Goal: Task Accomplishment & Management: Use online tool/utility

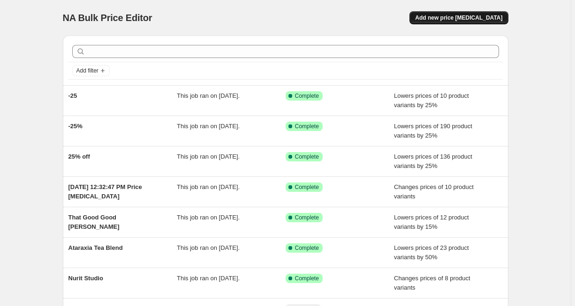
click at [455, 16] on span "Add new price [MEDICAL_DATA]" at bounding box center [458, 17] width 87 height 7
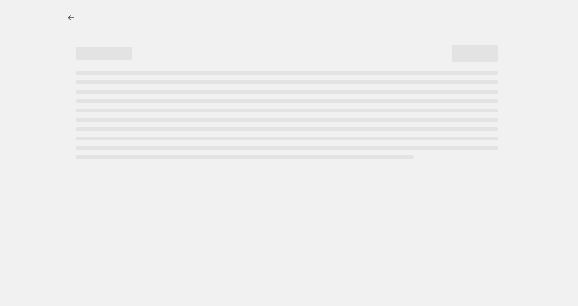
select select "percentage"
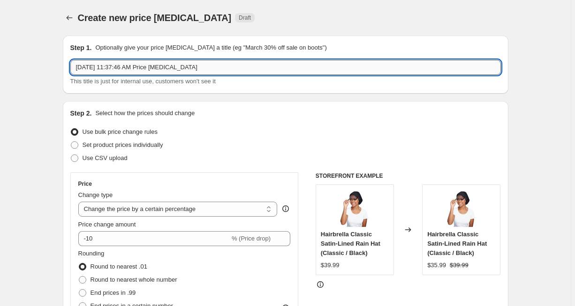
click at [124, 67] on input "Oct 9, 2025, 11:37:46 AM Price change job" at bounding box center [285, 67] width 430 height 15
type input "Just Jai"
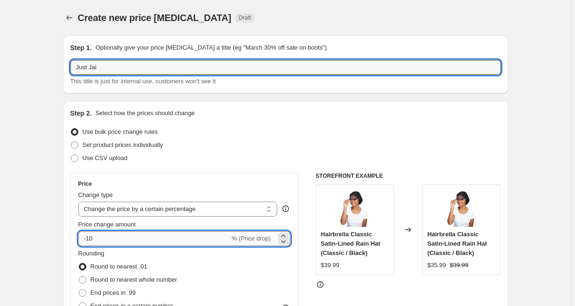
click at [133, 237] on input "-10" at bounding box center [153, 238] width 151 height 15
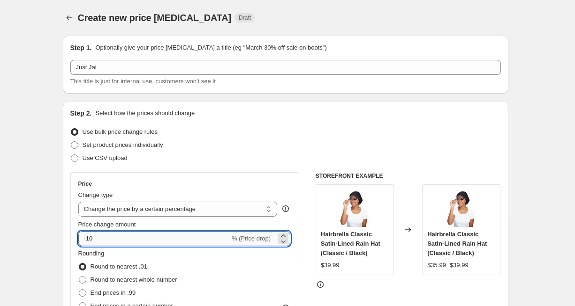
type input "-1"
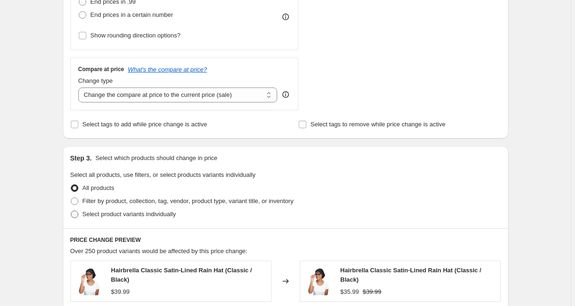
scroll to position [300, 0]
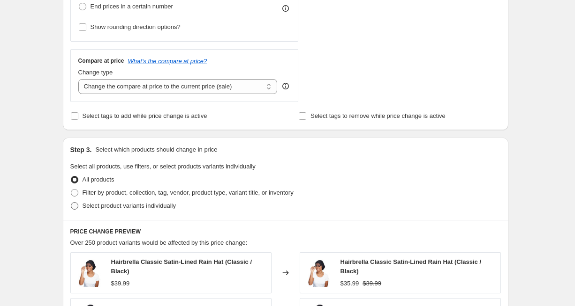
type input "-25"
click at [113, 204] on span "Select product variants individually" at bounding box center [128, 205] width 93 height 7
click at [71, 203] on input "Select product variants individually" at bounding box center [71, 202] width 0 height 0
radio input "true"
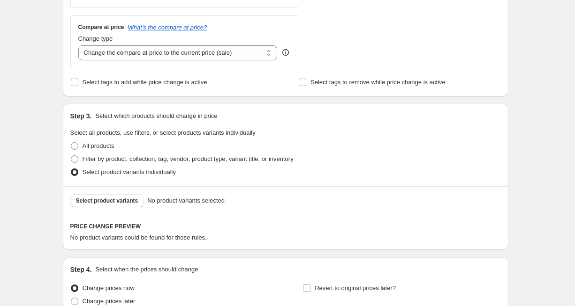
scroll to position [412, 0]
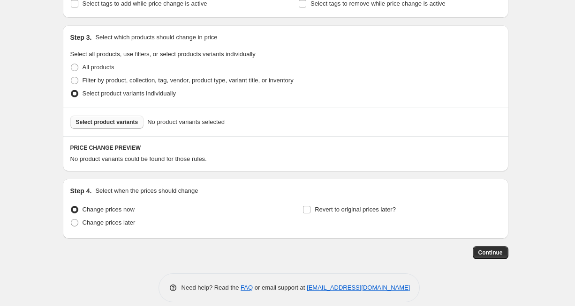
click at [117, 126] on span "Select product variants" at bounding box center [107, 122] width 62 height 7
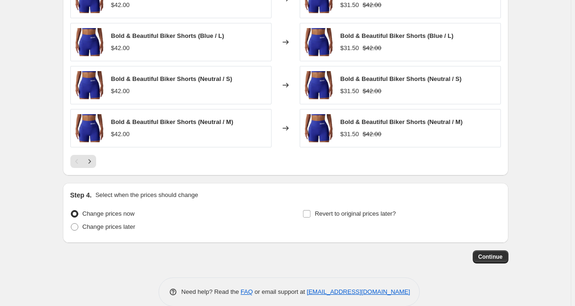
scroll to position [658, 0]
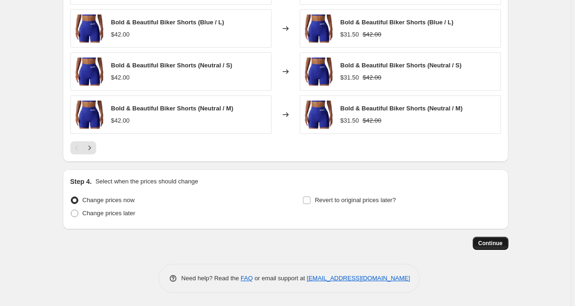
click at [482, 241] on span "Continue" at bounding box center [490, 243] width 24 height 7
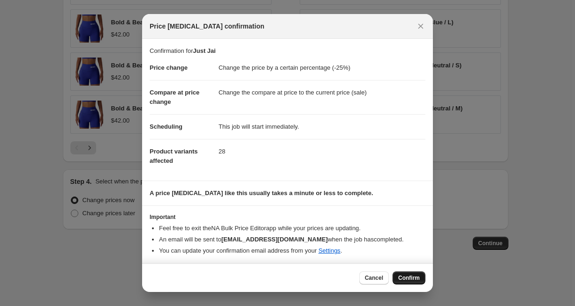
click at [409, 279] on span "Confirm" at bounding box center [409, 278] width 22 height 7
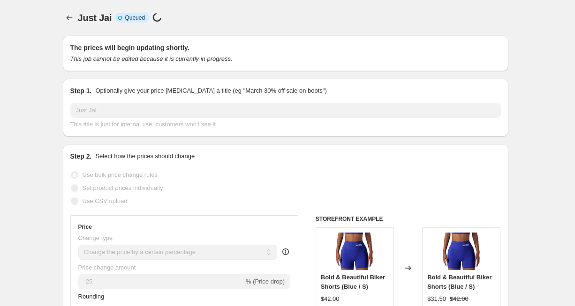
select select "percentage"
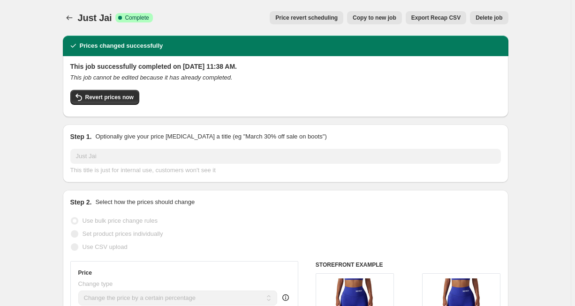
drag, startPoint x: 14, startPoint y: 97, endPoint x: 14, endPoint y: 26, distance: 70.8
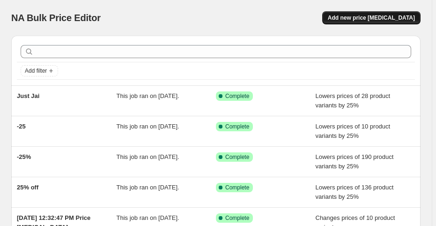
click at [375, 17] on span "Add new price [MEDICAL_DATA]" at bounding box center [371, 17] width 87 height 7
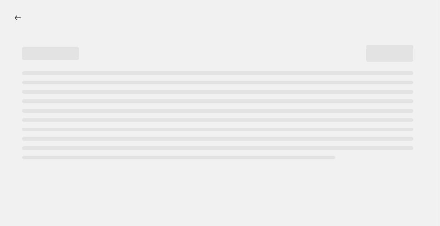
select select "percentage"
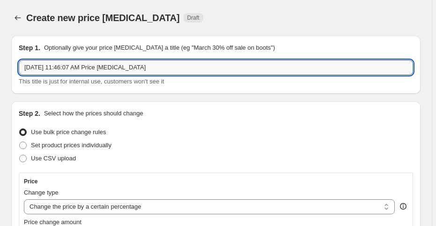
click at [66, 62] on input "[DATE] 11:46:07 AM Price [MEDICAL_DATA]" at bounding box center [216, 67] width 395 height 15
type input "Just Jai"
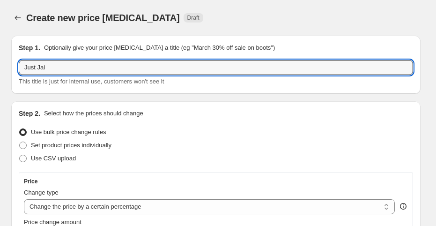
scroll to position [37, 0]
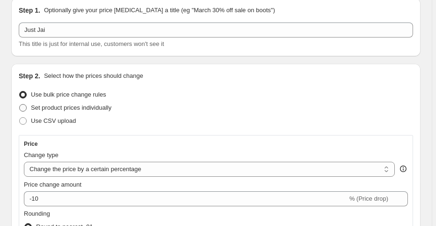
click at [78, 107] on span "Set product prices individually" at bounding box center [71, 107] width 81 height 7
click at [20, 105] on input "Set product prices individually" at bounding box center [19, 104] width 0 height 0
radio input "true"
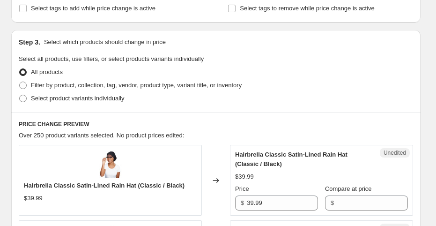
scroll to position [187, 0]
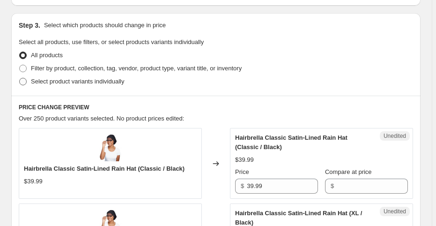
click at [54, 82] on span "Select product variants individually" at bounding box center [77, 81] width 93 height 7
click at [20, 78] on input "Select product variants individually" at bounding box center [19, 78] width 0 height 0
radio input "true"
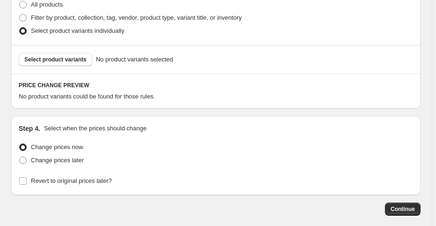
scroll to position [172, 0]
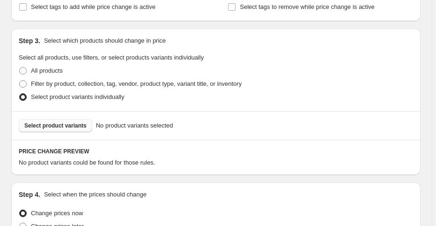
click at [60, 125] on span "Select product variants" at bounding box center [55, 125] width 62 height 7
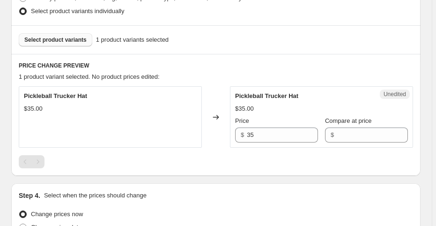
scroll to position [284, 0]
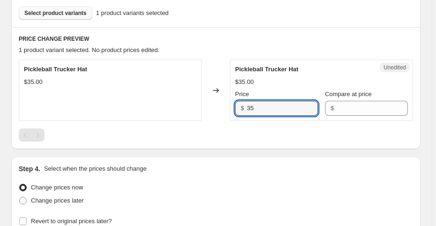
drag, startPoint x: 265, startPoint y: 108, endPoint x: 195, endPoint y: 116, distance: 69.8
click at [195, 116] on div "Pickleball Trucker Hat $35.00 Changed to Unedited Pickleball Trucker Hat $35.00…" at bounding box center [216, 90] width 395 height 61
type input "36.99"
click at [239, 15] on div "Select product variants 1 product variants selected" at bounding box center [216, 13] width 395 height 13
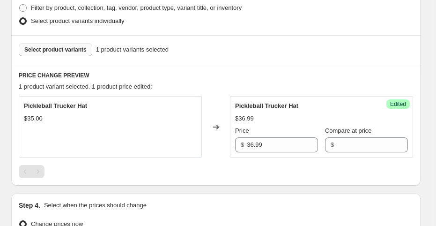
scroll to position [172, 0]
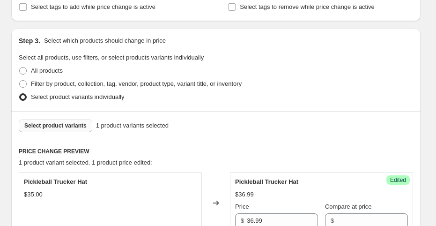
click at [72, 122] on span "Select product variants" at bounding box center [55, 125] width 62 height 7
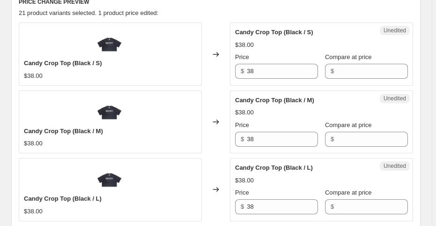
scroll to position [322, 0]
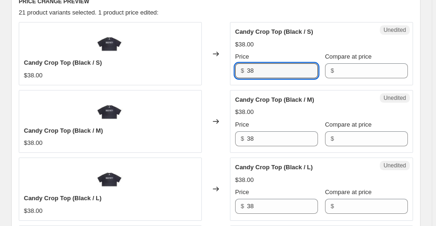
drag, startPoint x: 277, startPoint y: 71, endPoint x: 235, endPoint y: 71, distance: 42.6
click at [235, 71] on div "Unedited Candy Crop Top (Black / S) $38.00 Price $ 38 Compare at price $" at bounding box center [321, 53] width 183 height 63
type input "39.99"
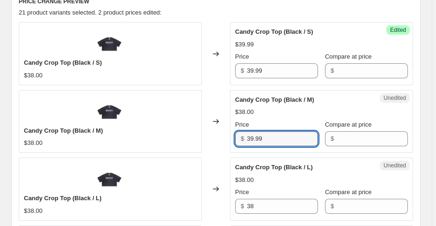
type input "39.99"
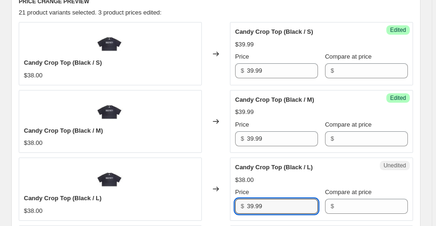
type input "39.99"
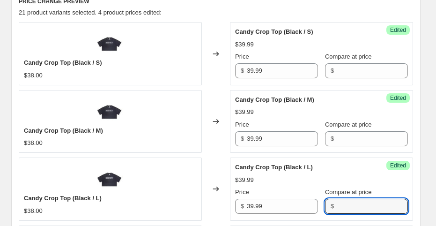
scroll to position [481, 0]
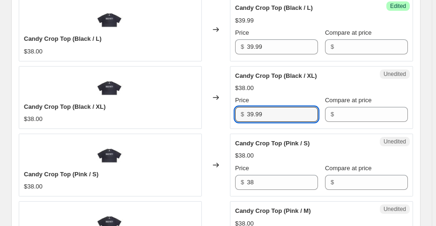
type input "39.99"
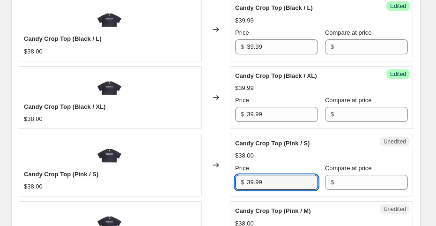
type input "39.99"
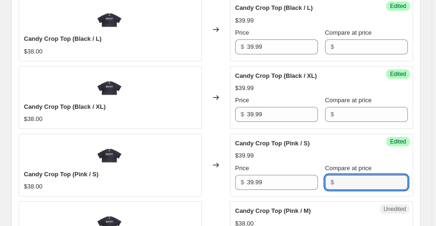
scroll to position [616, 0]
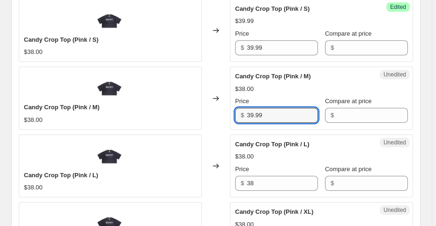
type input "39.99"
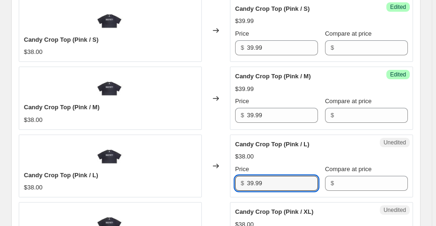
type input "39.99"
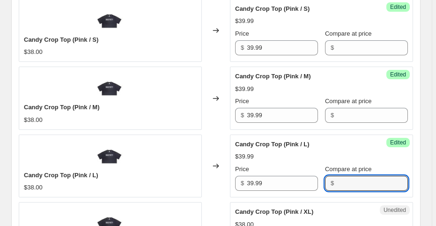
scroll to position [750, 0]
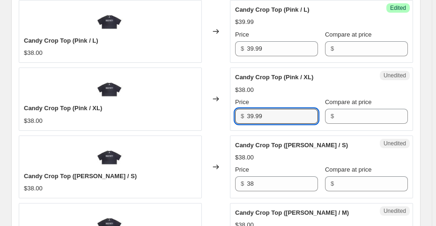
type input "39.99"
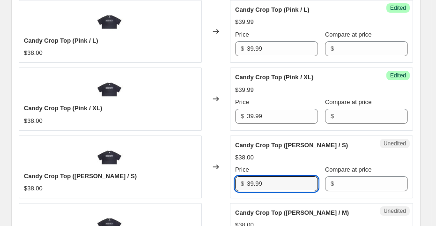
type input "39.99"
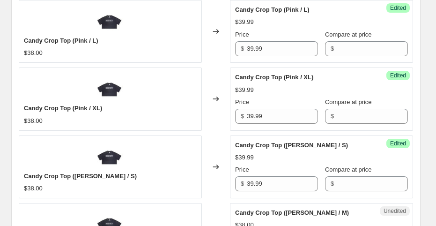
scroll to position [885, 0]
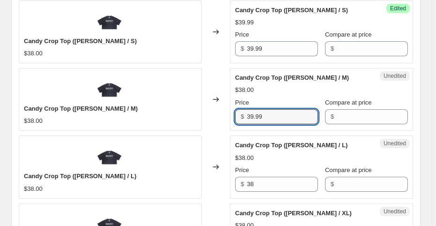
type input "39.99"
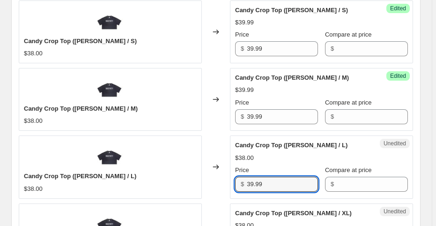
type input "39.99"
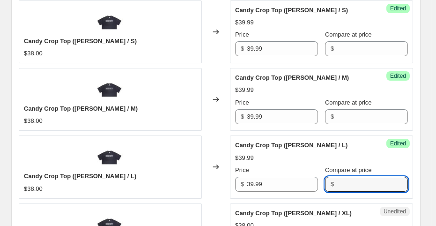
scroll to position [1020, 0]
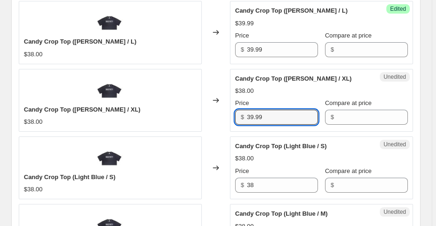
type input "39.99"
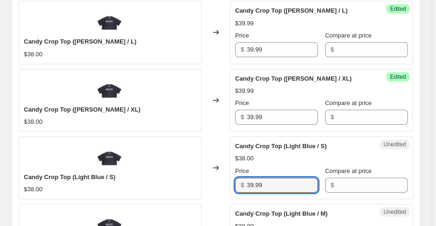
type input "39.99"
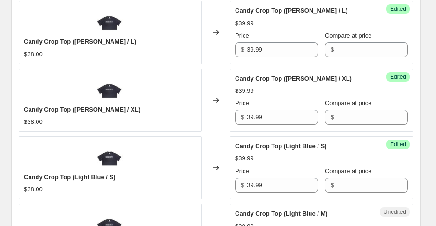
scroll to position [1155, 0]
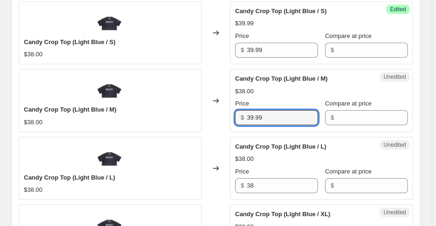
type input "39.99"
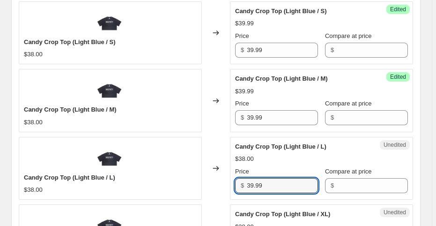
type input "39.99"
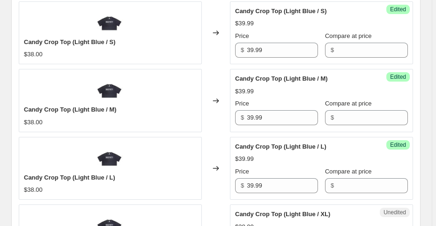
scroll to position [1289, 0]
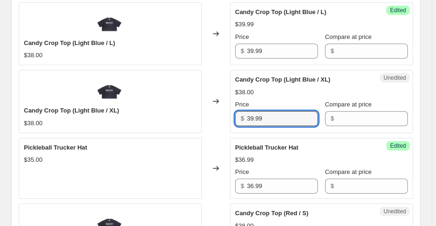
type input "39.99"
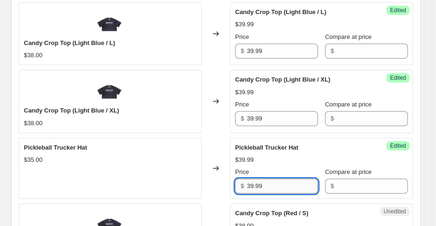
click at [284, 182] on input "39.99" at bounding box center [282, 186] width 71 height 15
type input "36.99"
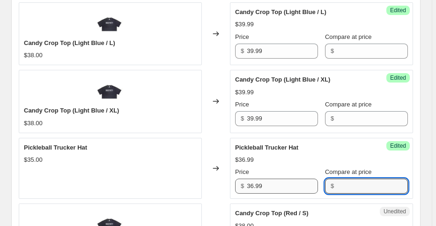
scroll to position [1422, 0]
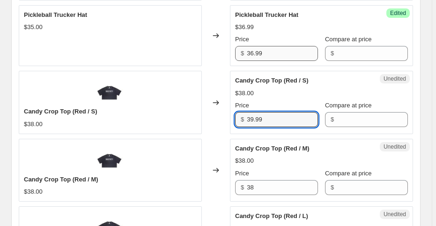
type input "39.99"
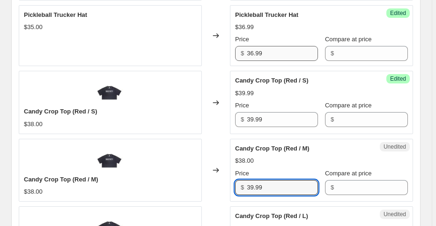
type input "39.99"
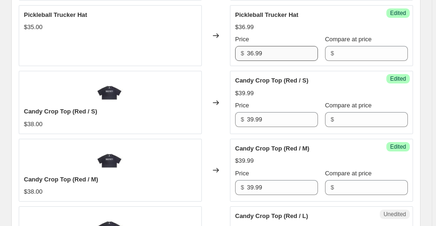
scroll to position [1557, 0]
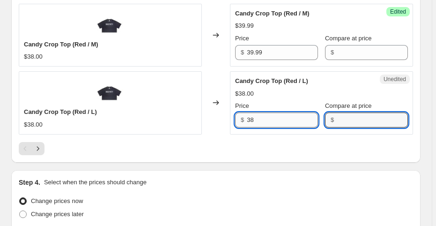
click at [277, 118] on input "38" at bounding box center [282, 119] width 71 height 15
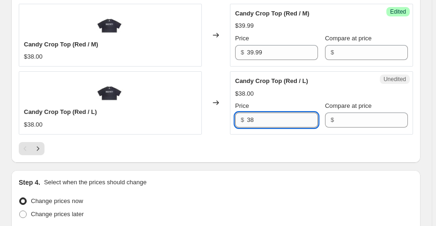
click at [277, 118] on input "38" at bounding box center [282, 119] width 71 height 15
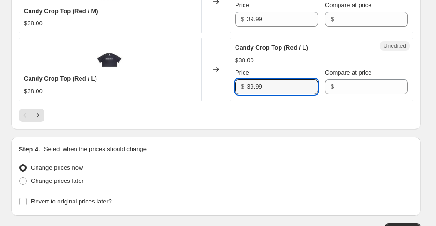
scroll to position [1650, 0]
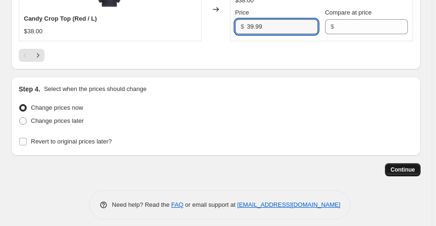
type input "39.99"
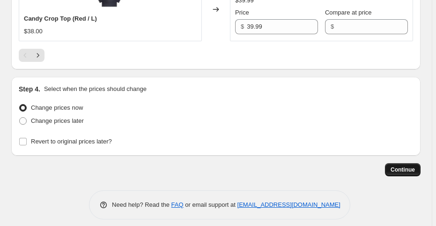
click at [398, 163] on button "Continue" at bounding box center [403, 169] width 36 height 13
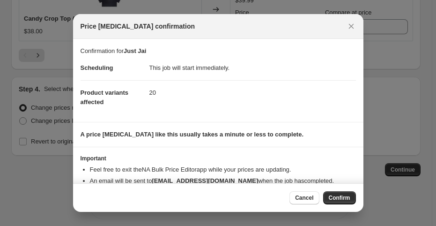
click at [331, 197] on span "Confirm" at bounding box center [340, 197] width 22 height 7
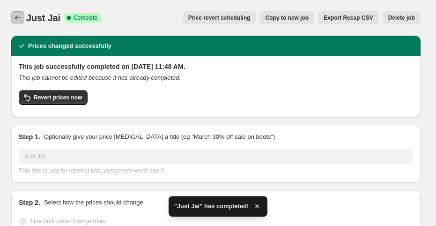
click at [18, 18] on icon "Price change jobs" at bounding box center [17, 17] width 9 height 9
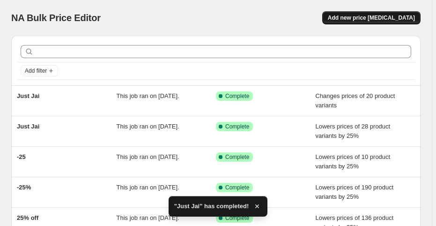
click at [366, 20] on span "Add new price [MEDICAL_DATA]" at bounding box center [371, 17] width 87 height 7
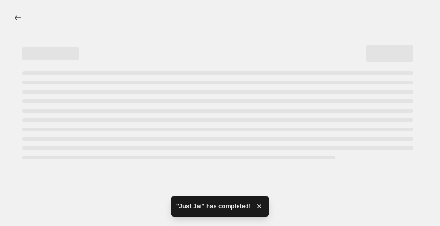
select select "percentage"
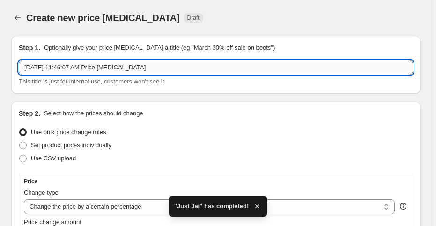
click at [75, 69] on input "[DATE] 11:46:07 AM Price [MEDICAL_DATA]" at bounding box center [216, 67] width 395 height 15
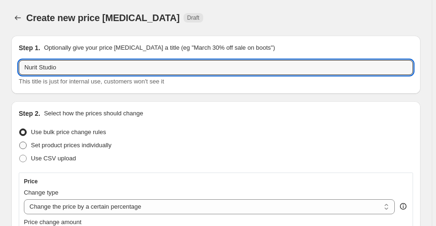
type input "Nurit Studio"
click at [62, 147] on span "Set product prices individually" at bounding box center [71, 145] width 81 height 7
click at [20, 142] on input "Set product prices individually" at bounding box center [19, 142] width 0 height 0
radio input "true"
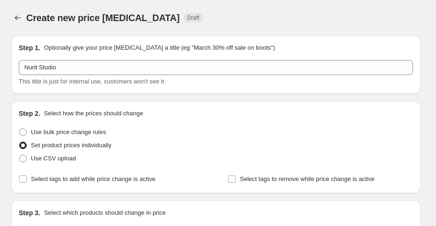
scroll to position [112, 0]
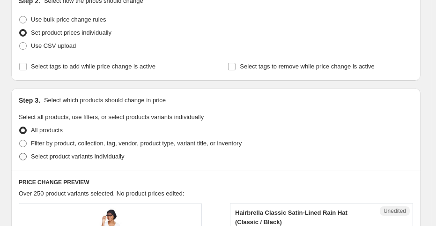
click at [36, 159] on span "Select product variants individually" at bounding box center [77, 156] width 93 height 7
click at [20, 153] on input "Select product variants individually" at bounding box center [19, 153] width 0 height 0
radio input "true"
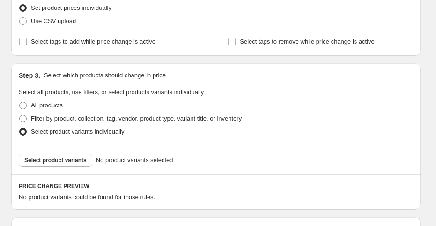
scroll to position [187, 0]
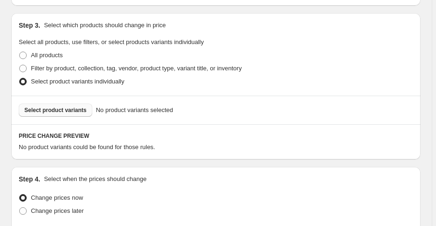
click at [76, 109] on span "Select product variants" at bounding box center [55, 109] width 62 height 7
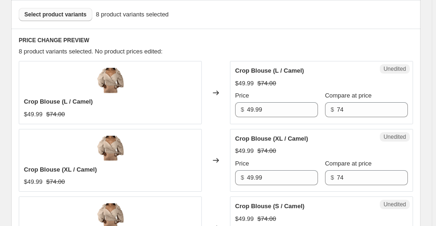
scroll to position [300, 0]
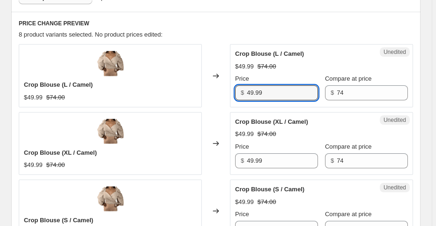
drag, startPoint x: 275, startPoint y: 92, endPoint x: 227, endPoint y: 91, distance: 47.8
click at [227, 91] on div "Crop Blouse (L / Camel) $49.99 $74.00 Changed to Unedited Crop Blouse (L / Came…" at bounding box center [216, 75] width 395 height 63
type input "35"
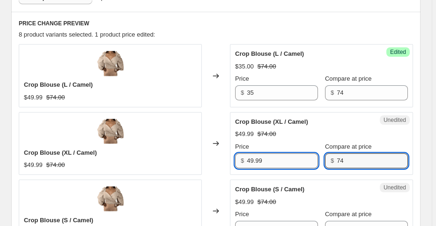
click at [259, 158] on input "49.99" at bounding box center [282, 160] width 71 height 15
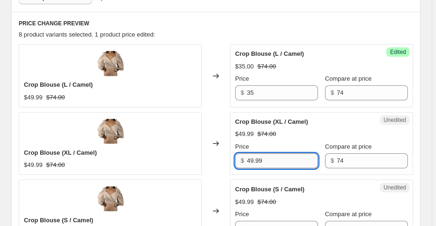
click at [259, 158] on input "49.99" at bounding box center [282, 160] width 71 height 15
type input "35"
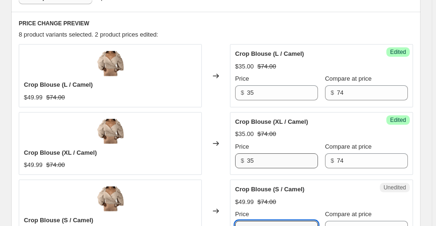
scroll to position [308, 0]
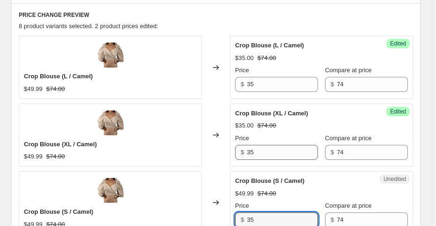
type input "35"
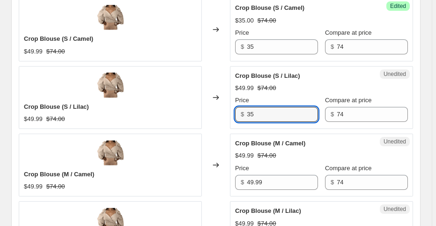
type input "35"
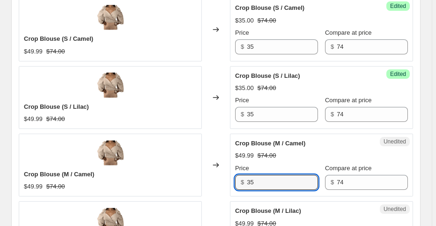
type input "35"
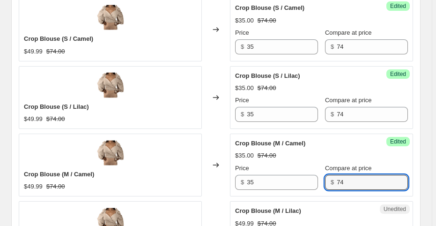
scroll to position [616, 0]
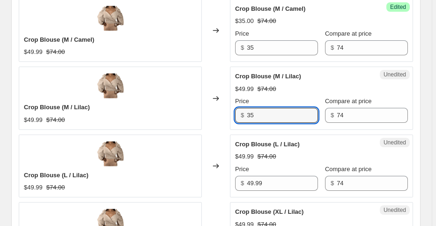
type input "35"
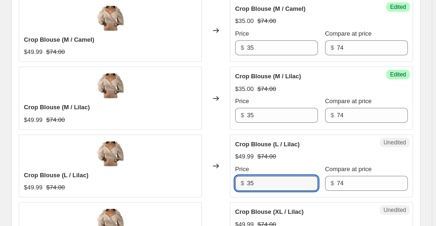
type input "35"
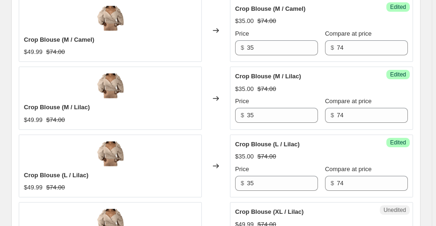
scroll to position [750, 0]
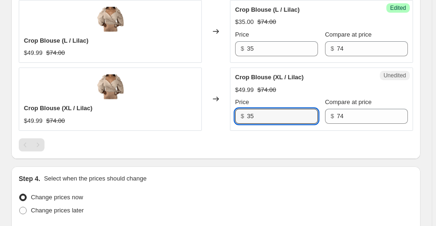
type input "35"
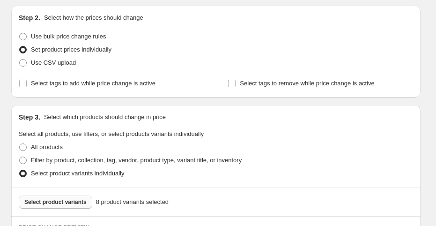
scroll to position [150, 0]
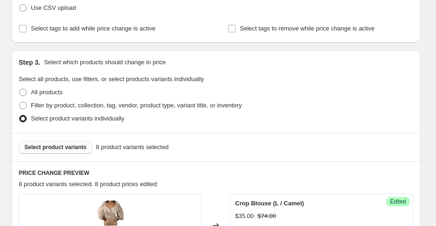
click at [51, 149] on span "Select product variants" at bounding box center [55, 146] width 62 height 7
click at [44, 147] on span "Select product variants" at bounding box center [55, 146] width 62 height 7
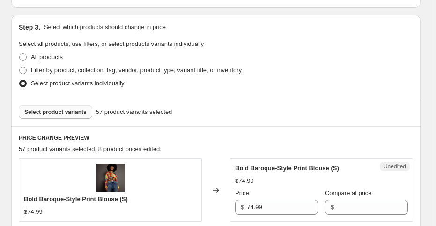
scroll to position [263, 0]
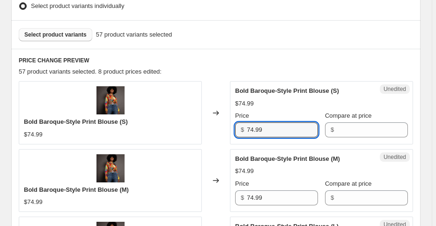
drag, startPoint x: 300, startPoint y: 130, endPoint x: 236, endPoint y: 128, distance: 64.2
click at [236, 128] on div "Unedited Bold Baroque-Style Print Blouse (S) $74.99 Price $ 74.99 Compare at pr…" at bounding box center [321, 112] width 183 height 63
type input "50"
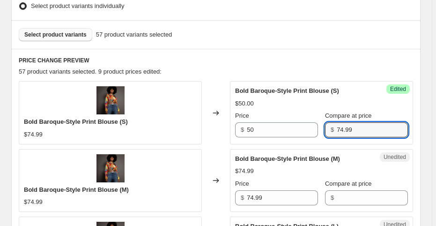
type input "74.99"
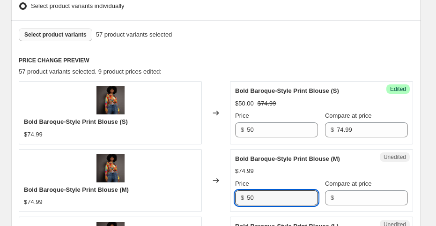
type input "50"
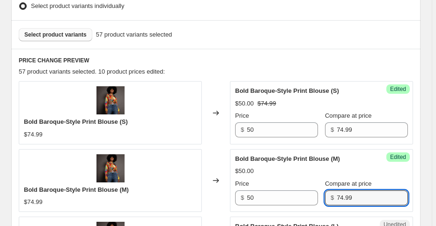
type input "74.99"
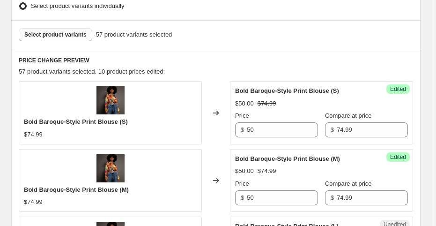
scroll to position [414, 0]
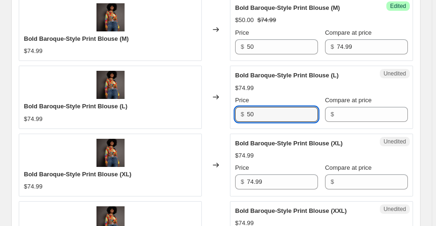
type input "50"
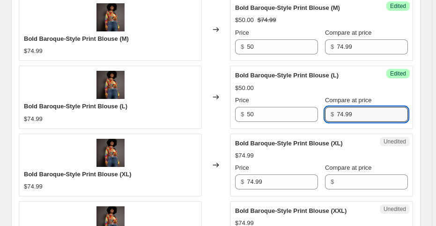
type input "74.99"
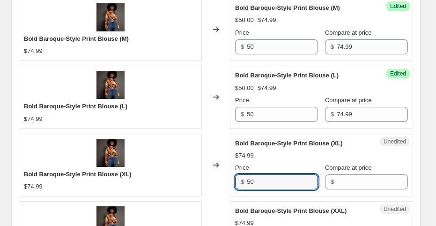
type input "50"
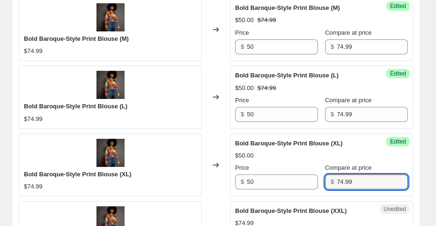
type input "74.99"
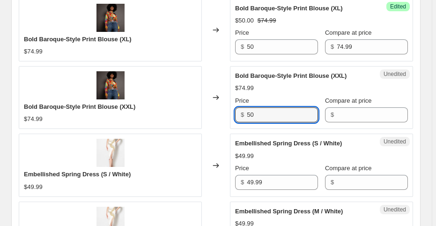
type input "50"
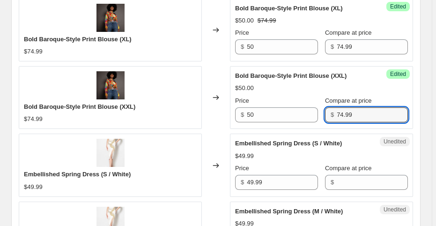
type input "74.99"
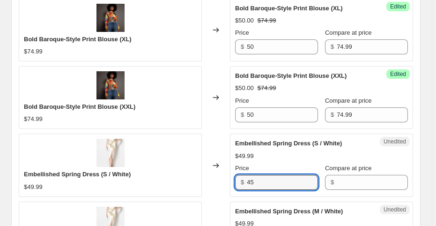
type input "45"
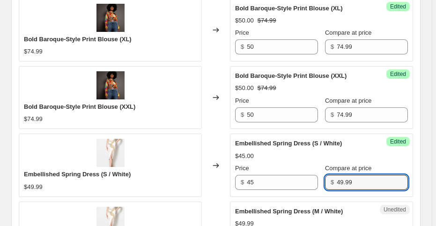
type input "49.99"
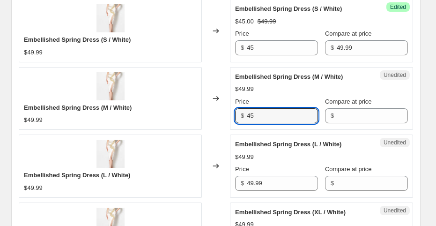
type input "45"
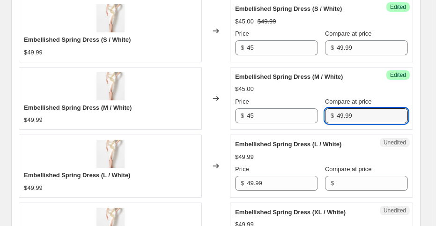
type input "49.99"
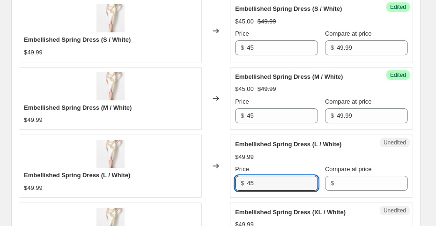
type input "45"
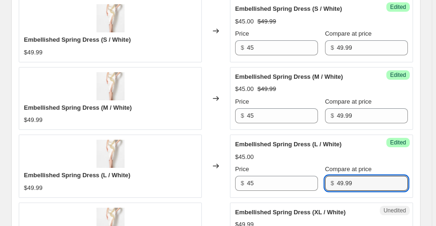
type input "49.99"
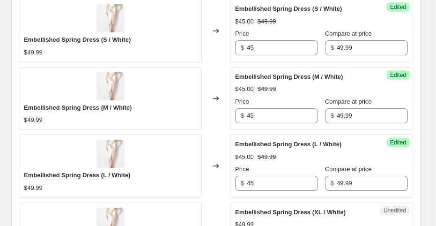
scroll to position [818, 0]
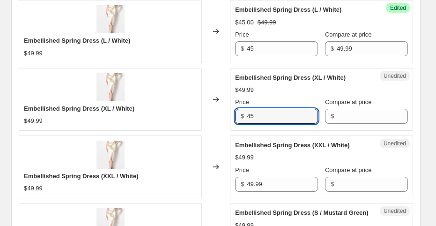
type input "45"
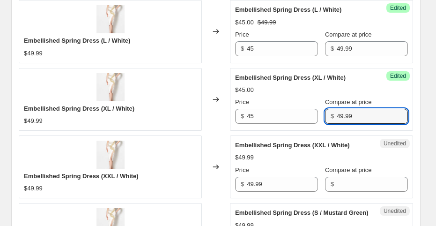
type input "49.99"
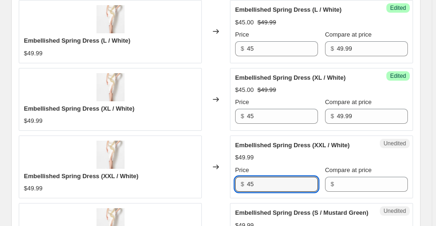
type input "45"
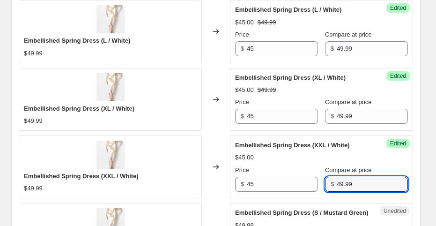
type input "49.99"
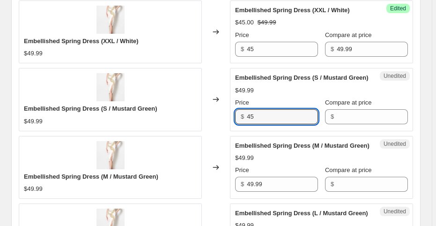
type input "45"
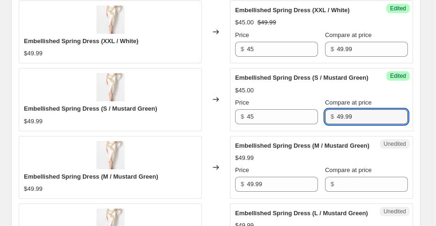
type input "49.99"
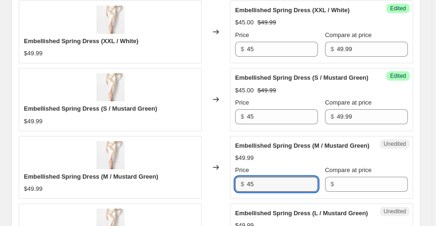
type input "45"
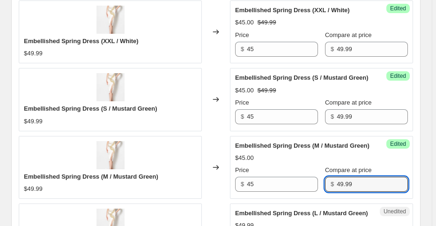
type input "49.99"
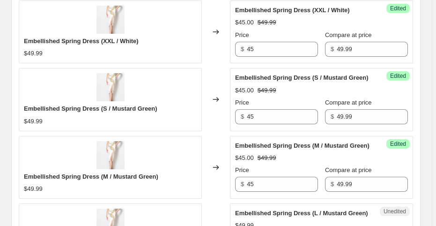
scroll to position [1087, 0]
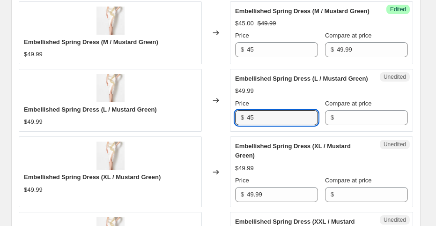
type input "45"
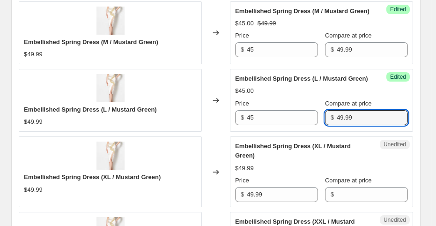
type input "49.99"
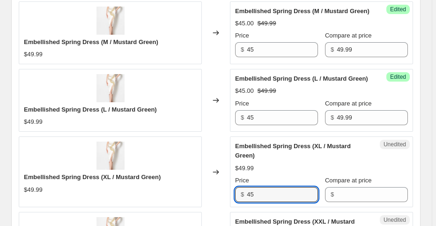
type input "45"
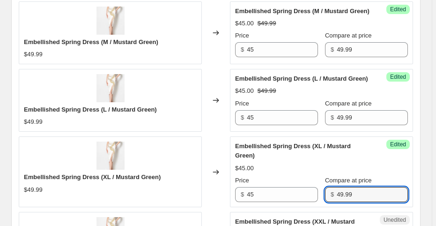
type input "49.99"
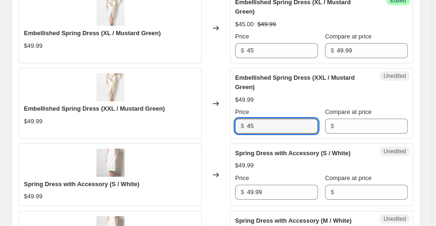
type input "45"
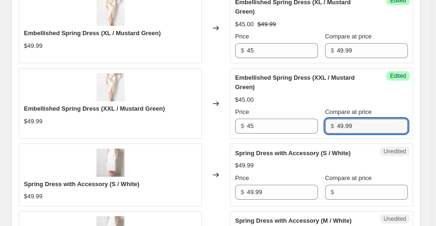
type input "49.99"
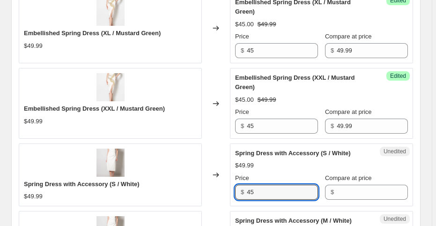
type input "45"
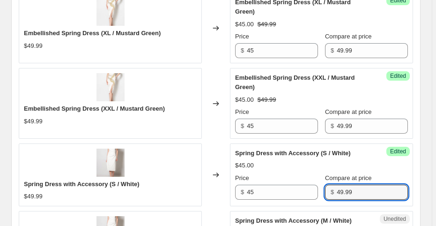
type input "49.99"
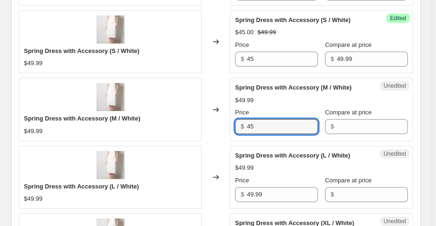
type input "45"
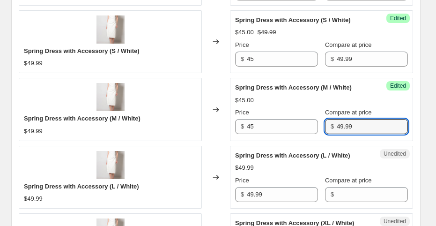
type input "49.99"
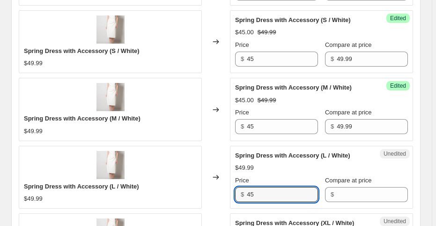
type input "45"
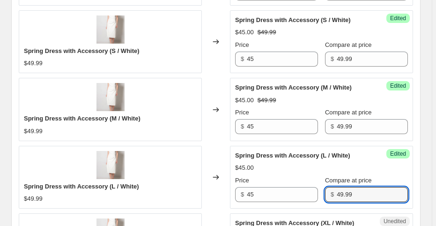
type input "49.99"
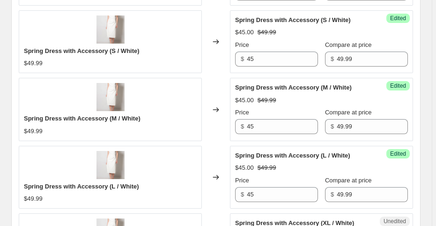
scroll to position [1499, 0]
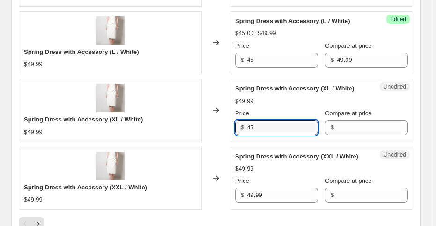
type input "45"
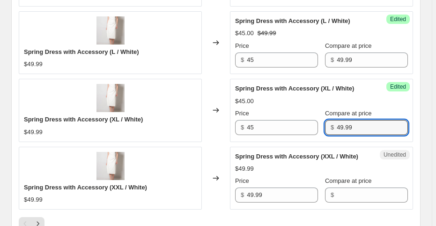
type input "49.99"
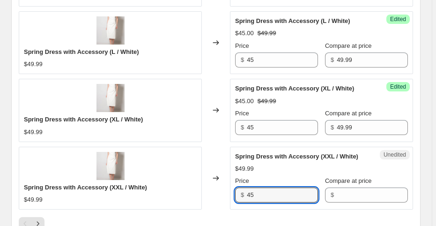
type input "45"
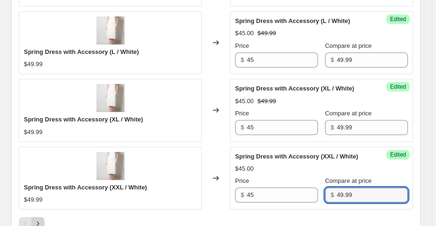
type input "49.99"
click at [42, 219] on icon "Next" at bounding box center [37, 223] width 9 height 9
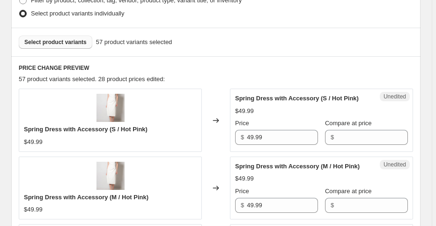
scroll to position [258, 0]
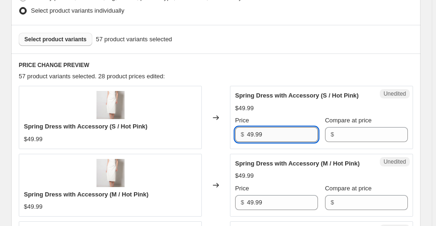
click at [283, 131] on input "49.99" at bounding box center [282, 134] width 71 height 15
type input "45.99"
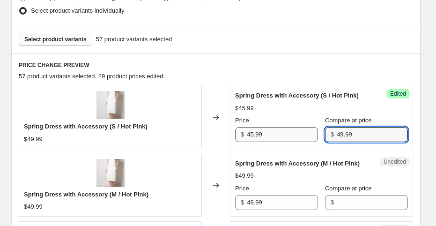
type input "49.99"
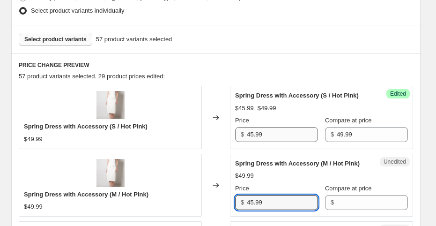
type input "45.99"
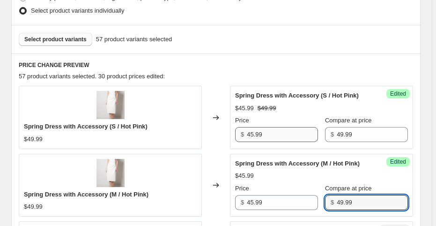
type input "49.99"
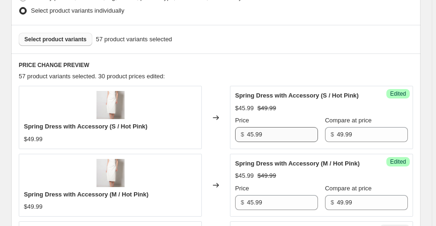
scroll to position [414, 0]
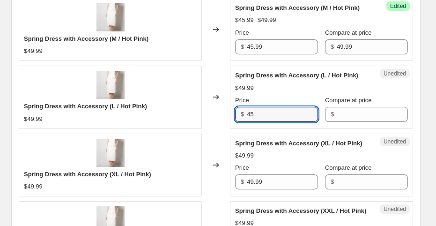
type input "45"
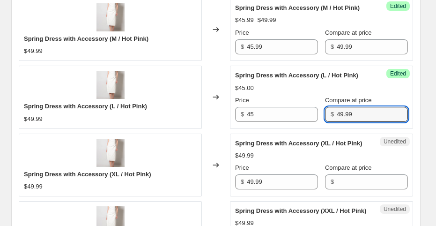
type input "49.99"
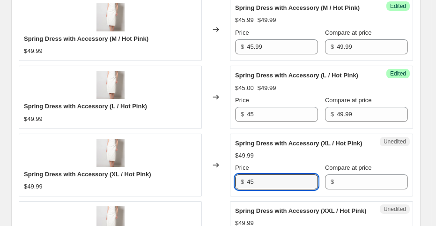
type input "45"
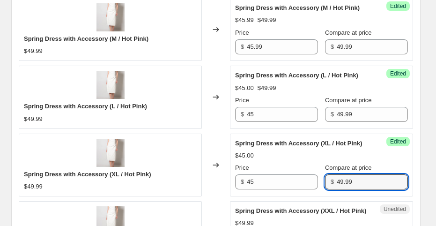
type input "49.99"
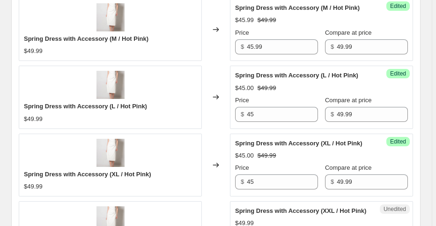
scroll to position [549, 0]
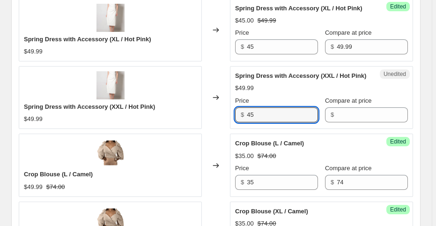
type input "45"
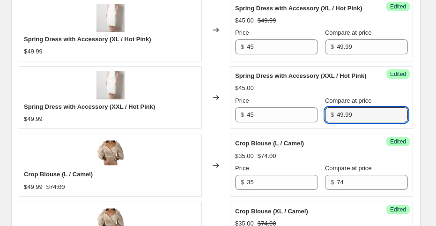
type input "49.99"
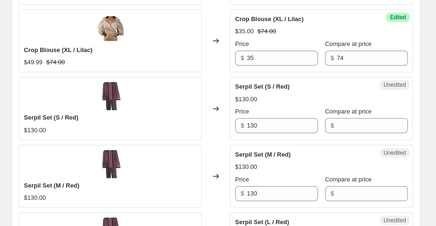
scroll to position [1149, 0]
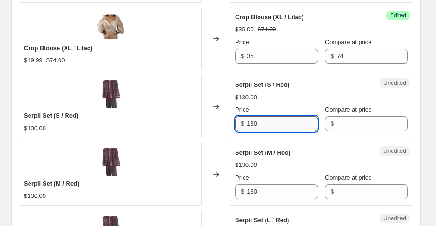
click at [276, 116] on input "130" at bounding box center [282, 123] width 71 height 15
type input "99"
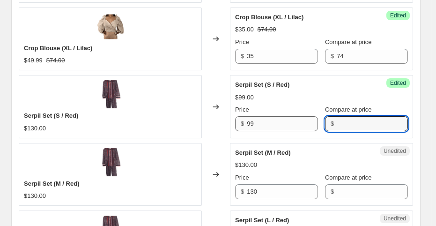
type input "4"
type input "130"
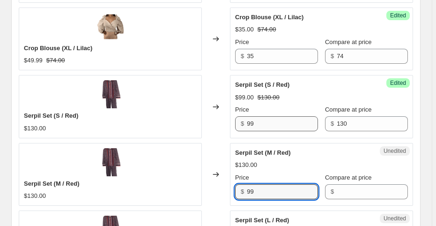
type input "99"
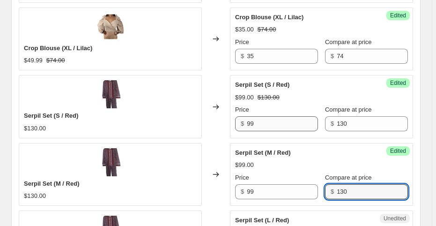
type input "130"
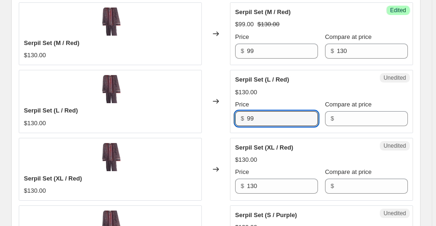
type input "99"
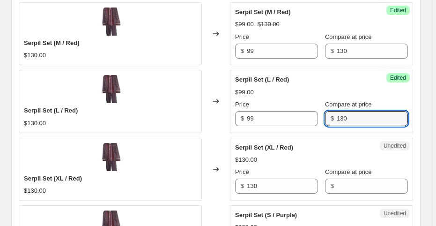
type input "130"
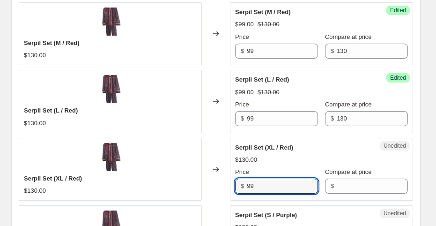
type input "99"
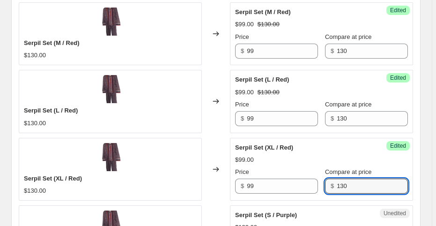
type input "130"
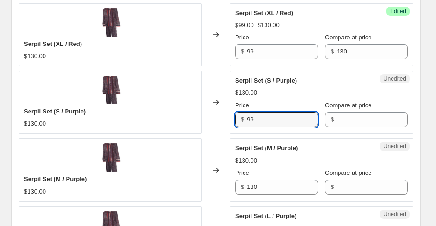
type input "99"
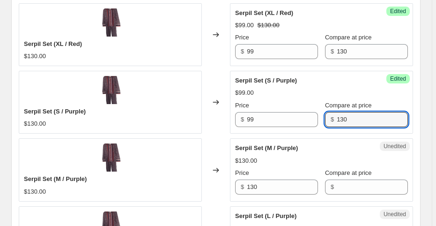
type input "130"
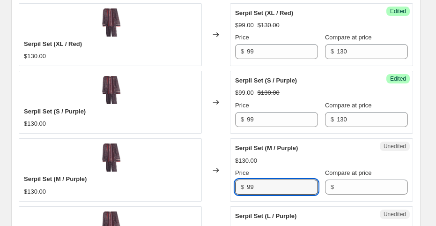
type input "99"
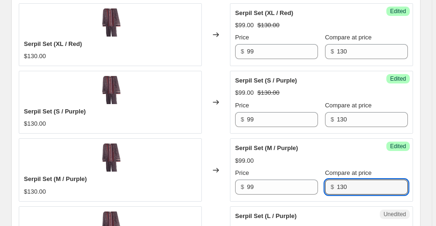
type input "130"
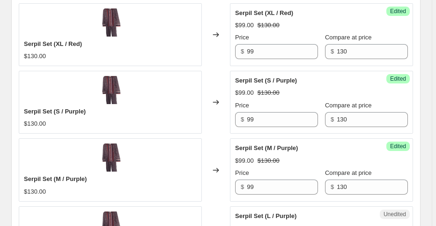
scroll to position [1559, 0]
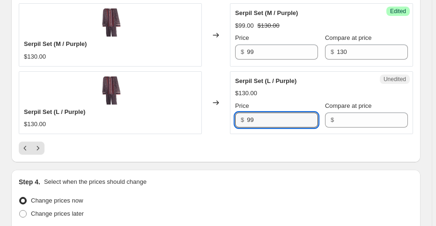
type input "99"
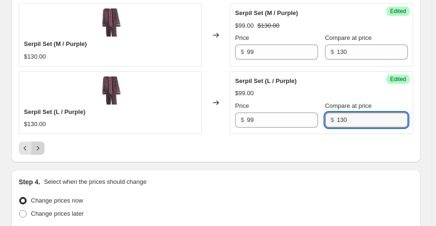
type input "130"
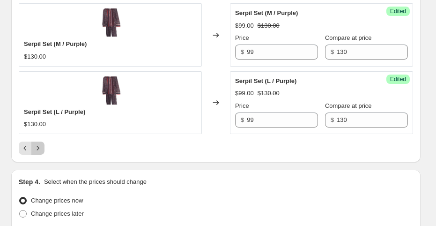
click at [40, 143] on icon "Next" at bounding box center [37, 147] width 9 height 9
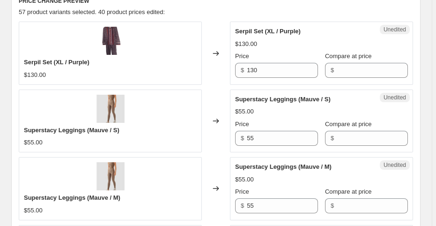
scroll to position [325, 0]
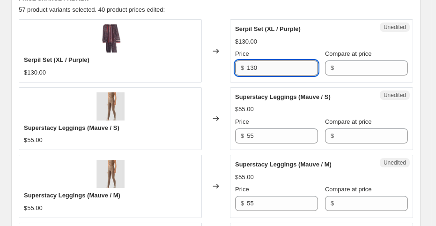
click at [277, 68] on input "130" at bounding box center [282, 67] width 71 height 15
type input "99"
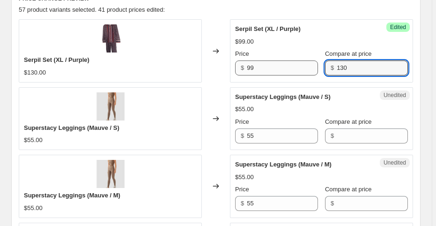
type input "130"
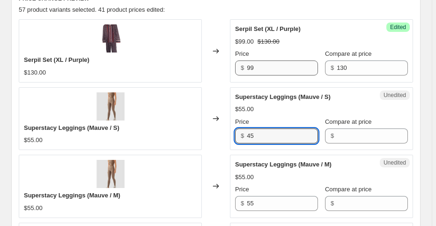
type input "45"
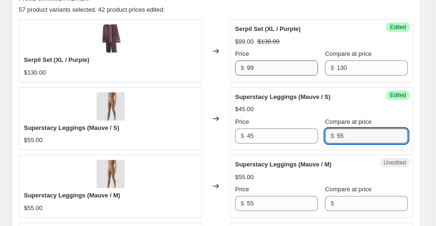
type input "55"
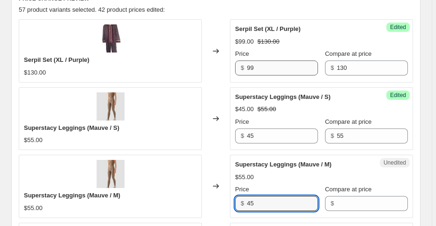
type input "45"
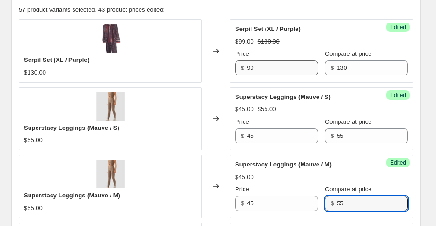
type input "55"
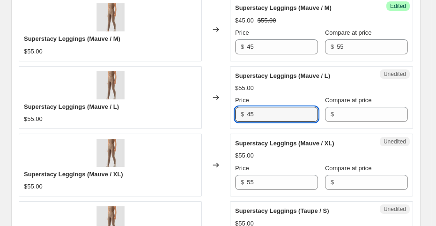
type input "45"
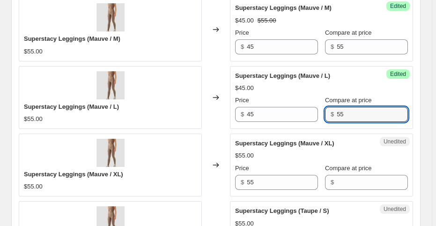
type input "55"
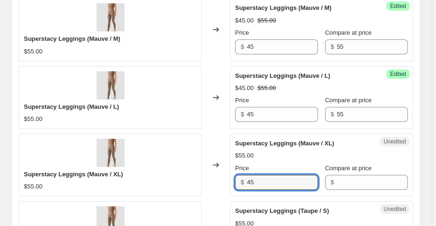
type input "45"
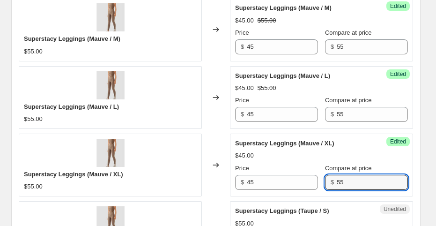
type input "55"
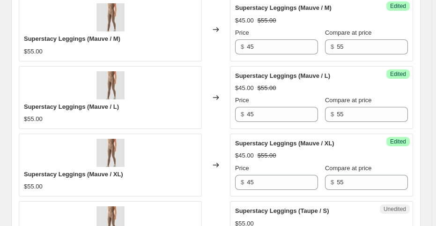
scroll to position [616, 0]
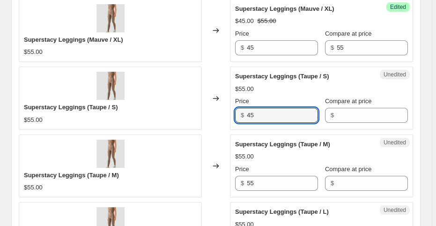
type input "45"
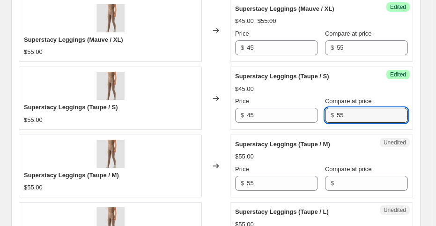
type input "55"
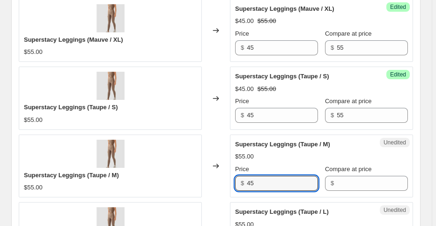
type input "45"
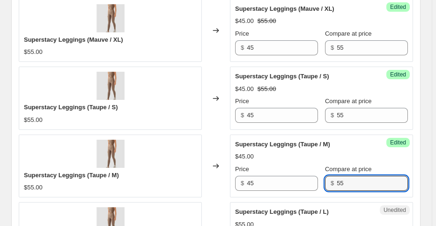
type input "55"
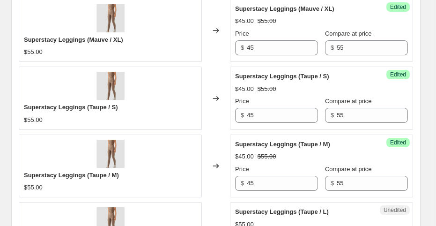
scroll to position [750, 0]
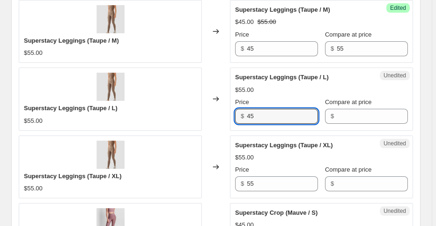
type input "45"
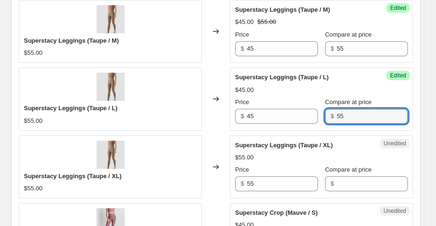
type input "55"
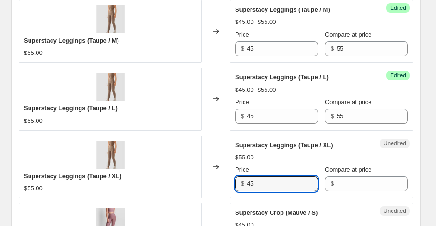
type input "45"
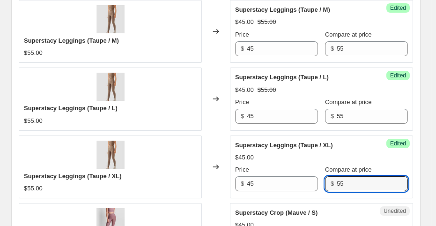
type input "55"
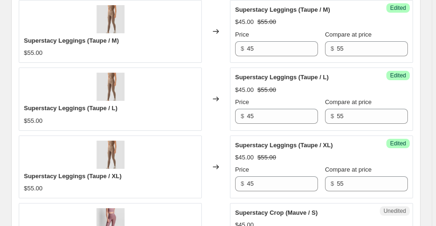
scroll to position [885, 0]
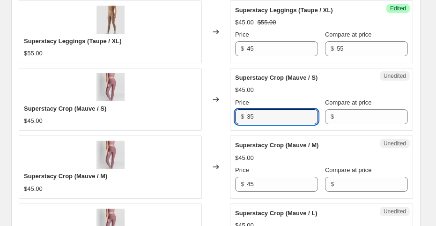
type input "35"
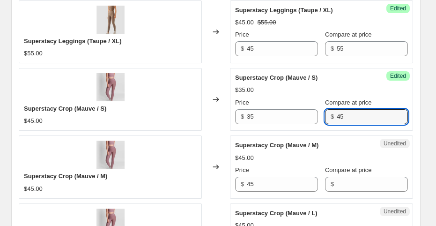
type input "45"
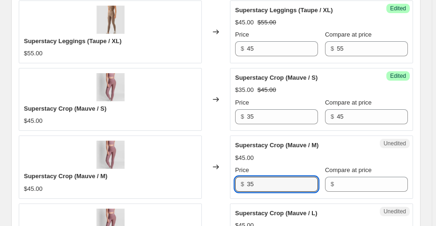
type input "35"
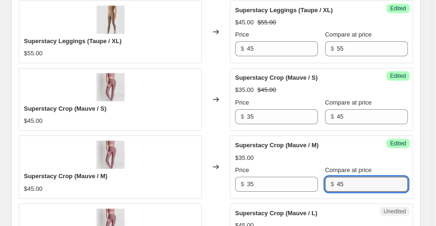
type input "45"
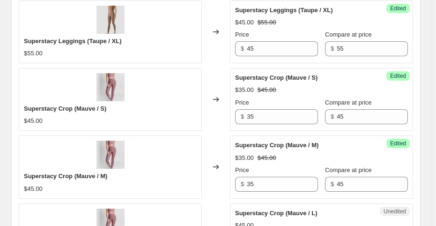
scroll to position [1020, 0]
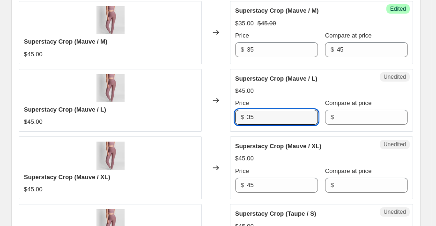
type input "35"
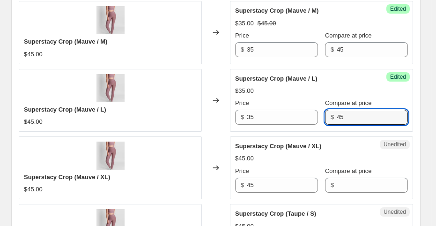
type input "45"
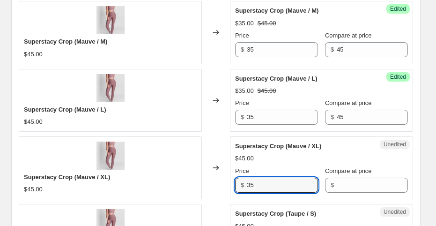
type input "35"
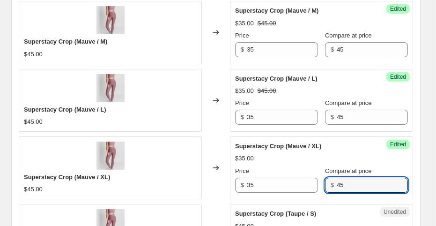
type input "45"
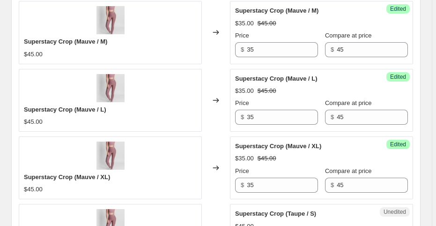
scroll to position [1155, 0]
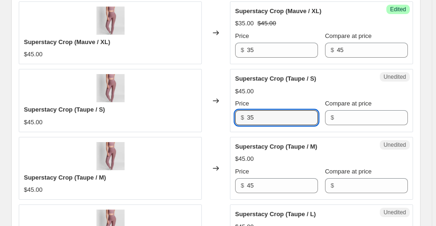
type input "35"
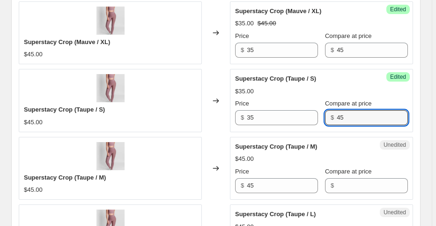
type input "45"
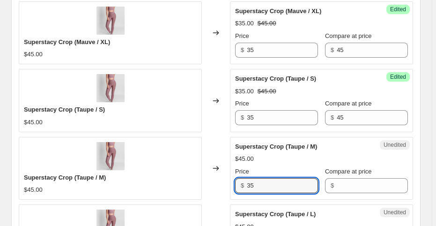
type input "35"
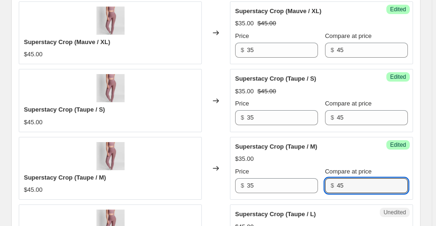
type input "45"
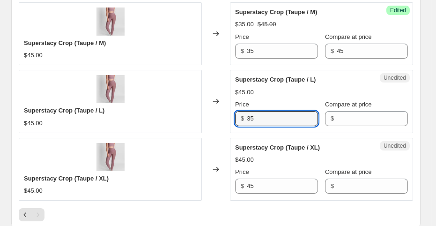
type input "35"
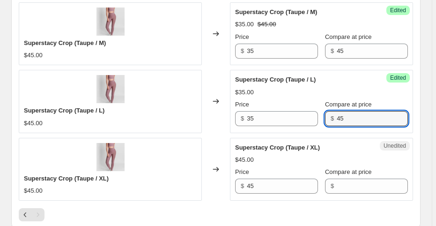
type input "45"
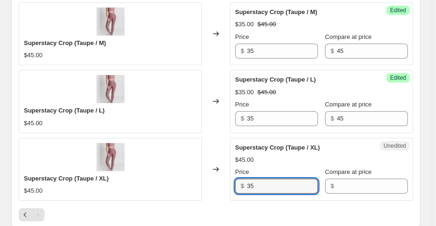
type input "35"
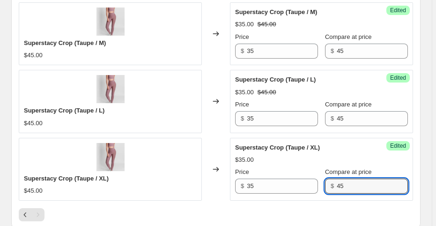
type input "45"
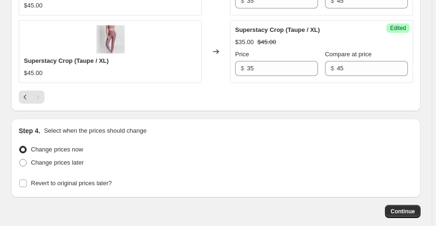
scroll to position [1449, 0]
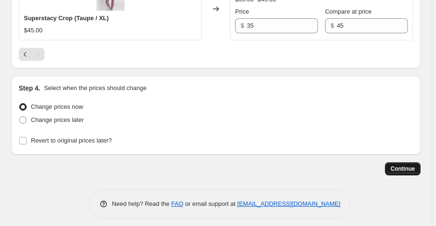
click at [396, 165] on span "Continue" at bounding box center [403, 168] width 24 height 7
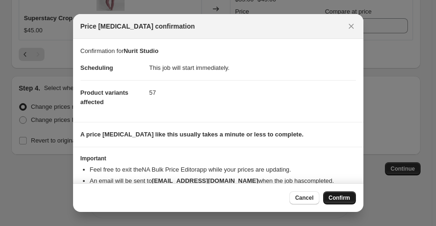
click at [333, 194] on button "Confirm" at bounding box center [339, 197] width 33 height 13
